Goal: Task Accomplishment & Management: Complete application form

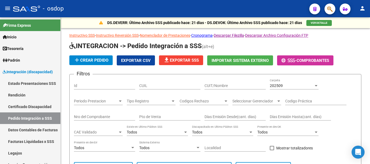
scroll to position [108, 0]
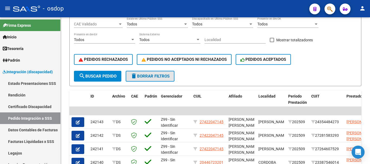
click at [154, 78] on span "delete Borrar Filtros" at bounding box center [150, 76] width 39 height 5
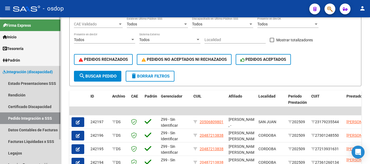
click at [35, 69] on link "Integración (discapacidad)" at bounding box center [30, 72] width 60 height 12
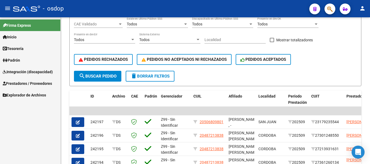
click at [32, 85] on span "Prestadores / Proveedores" at bounding box center [27, 84] width 49 height 6
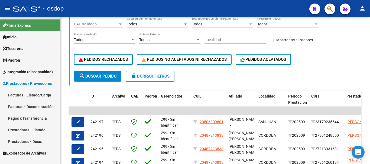
click at [37, 130] on link "Prestadores - Listado" at bounding box center [30, 130] width 60 height 12
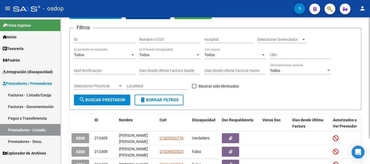
scroll to position [108, 0]
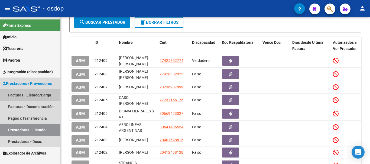
click at [33, 95] on link "Facturas - Listado/Carga" at bounding box center [30, 95] width 60 height 12
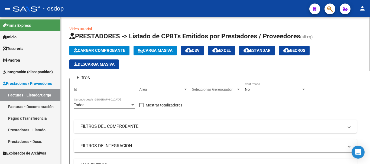
click at [105, 48] on span "Cargar Comprobante" at bounding box center [99, 50] width 51 height 5
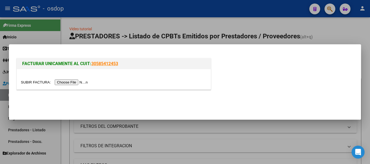
click at [73, 82] on input "file" at bounding box center [55, 83] width 69 height 6
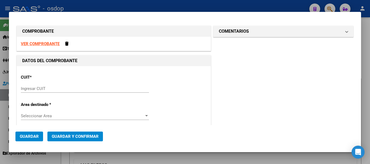
click at [50, 42] on strong "VER COMPROBANTE" at bounding box center [40, 43] width 39 height 5
click at [65, 89] on input "Ingresar CUIT" at bounding box center [85, 88] width 128 height 5
click at [69, 90] on input "Ingresar CUIT" at bounding box center [85, 88] width 128 height 5
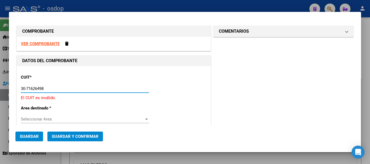
type input "30-71626498-6"
type input "2"
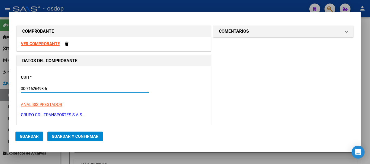
scroll to position [54, 0]
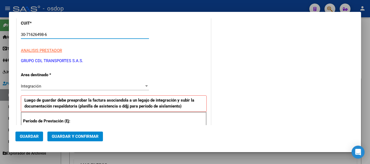
type input "30-71626498-6"
click at [54, 87] on div "Integración" at bounding box center [82, 86] width 123 height 5
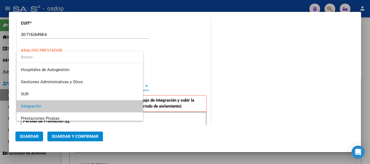
scroll to position [20, 0]
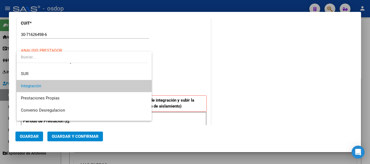
click at [54, 87] on span "Integración" at bounding box center [84, 86] width 127 height 12
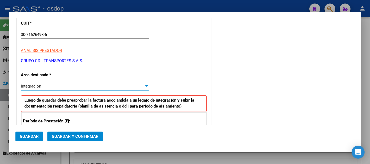
scroll to position [108, 0]
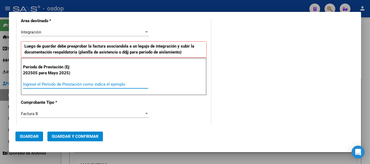
click at [66, 82] on input "Ingrese el Período de Prestación como indica el ejemplo" at bounding box center [85, 84] width 125 height 5
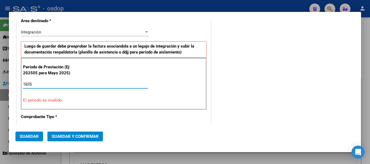
scroll to position [163, 0]
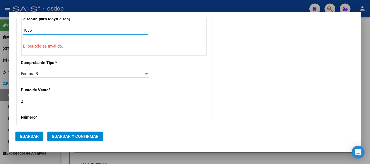
click at [61, 32] on input "1835" at bounding box center [85, 30] width 125 height 5
type input "2"
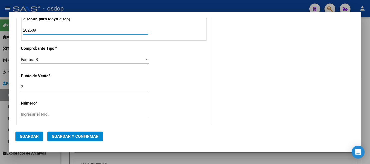
scroll to position [190, 0]
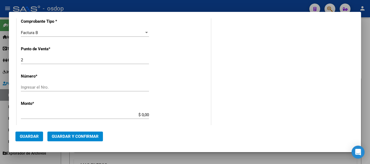
type input "202509"
click at [76, 90] on div "Ingresar el Nro." at bounding box center [85, 87] width 128 height 8
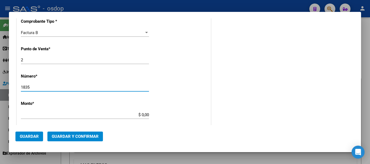
type input "1835"
click at [168, 81] on div "CUIT * 30-71626498-6 Ingresar CUIT ANALISIS PRESTADOR GRUPO CDL TRANSPORTES S.A…" at bounding box center [114, 96] width 194 height 438
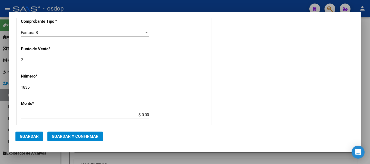
type input "$ 307.175,40"
type input "[DATE]"
type input "75416176375742"
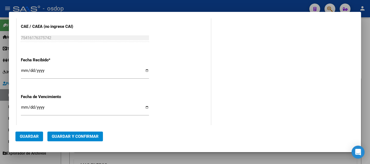
scroll to position [381, 0]
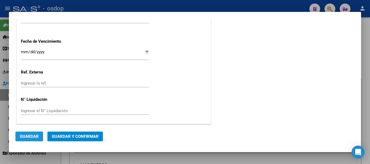
click at [33, 134] on span "Guardar" at bounding box center [29, 136] width 19 height 5
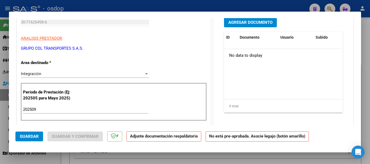
scroll to position [0, 0]
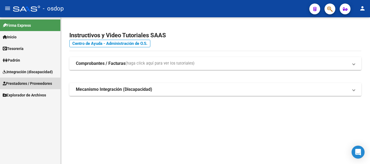
click at [40, 79] on link "Prestadores / Proveedores" at bounding box center [30, 84] width 60 height 12
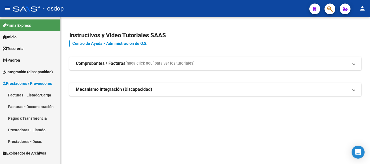
click at [42, 94] on link "Facturas - Listado/Carga" at bounding box center [30, 95] width 60 height 12
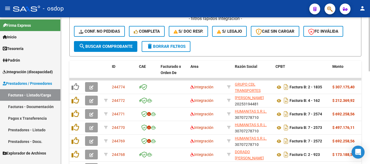
scroll to position [244, 0]
